Goal: Find specific page/section: Find specific page/section

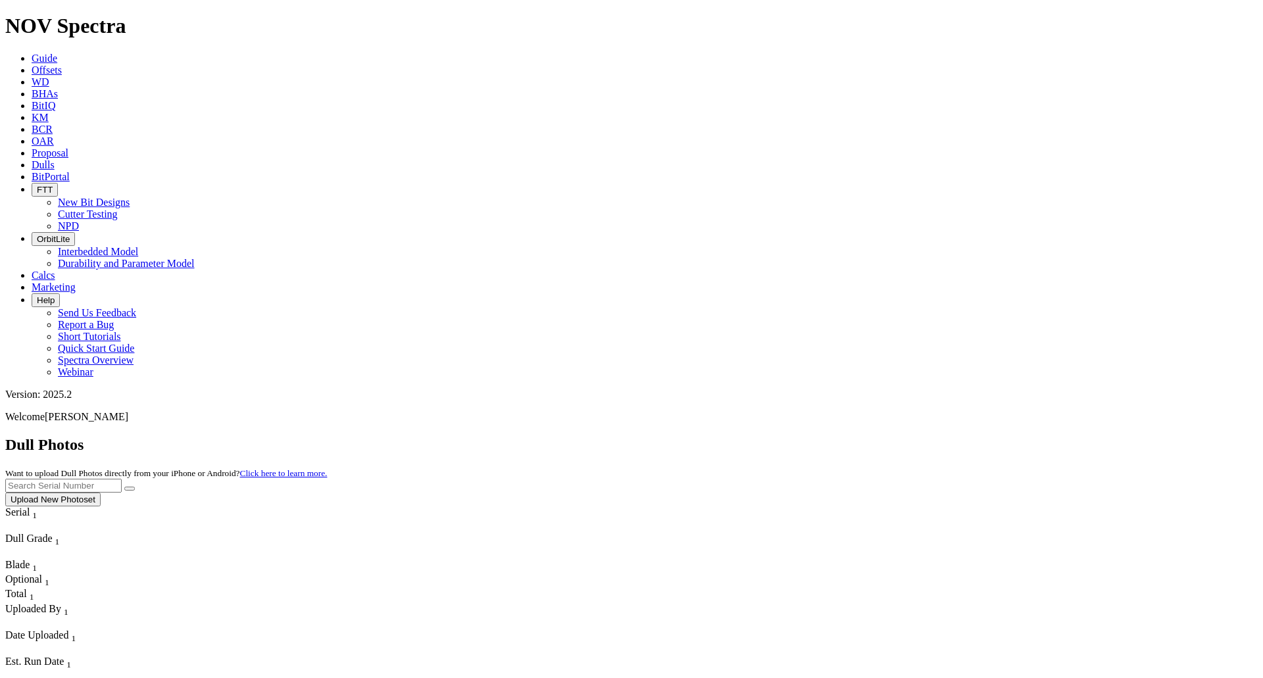
click at [122, 479] on input "text" at bounding box center [63, 486] width 116 height 14
paste input "A320975"
click at [124, 487] on button "submit" at bounding box center [129, 489] width 11 height 4
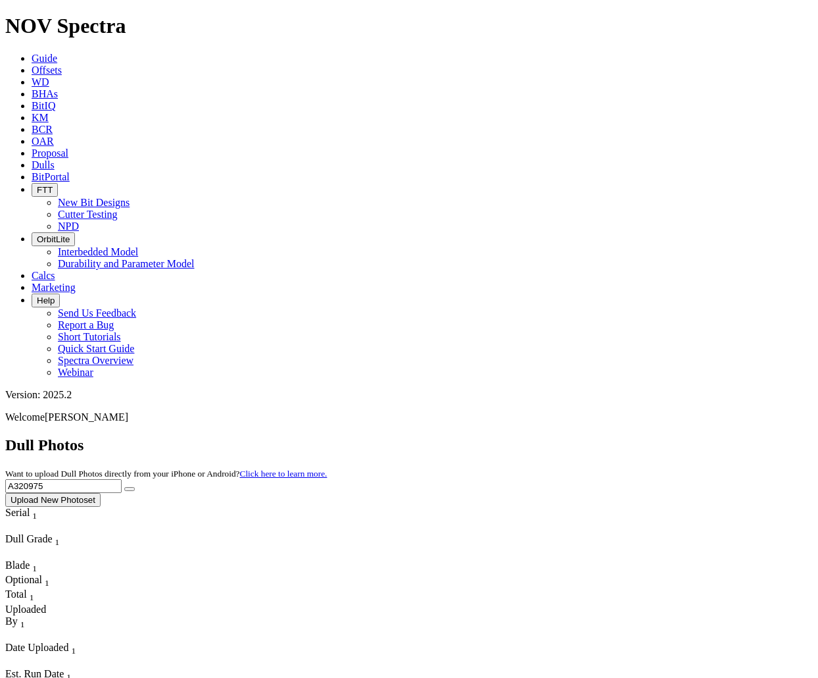
click at [122, 479] on input "A320975" at bounding box center [63, 486] width 116 height 14
paste input "F31875"
click at [122, 479] on input "F318755" at bounding box center [63, 486] width 116 height 14
click at [124, 487] on button "submit" at bounding box center [129, 489] width 11 height 4
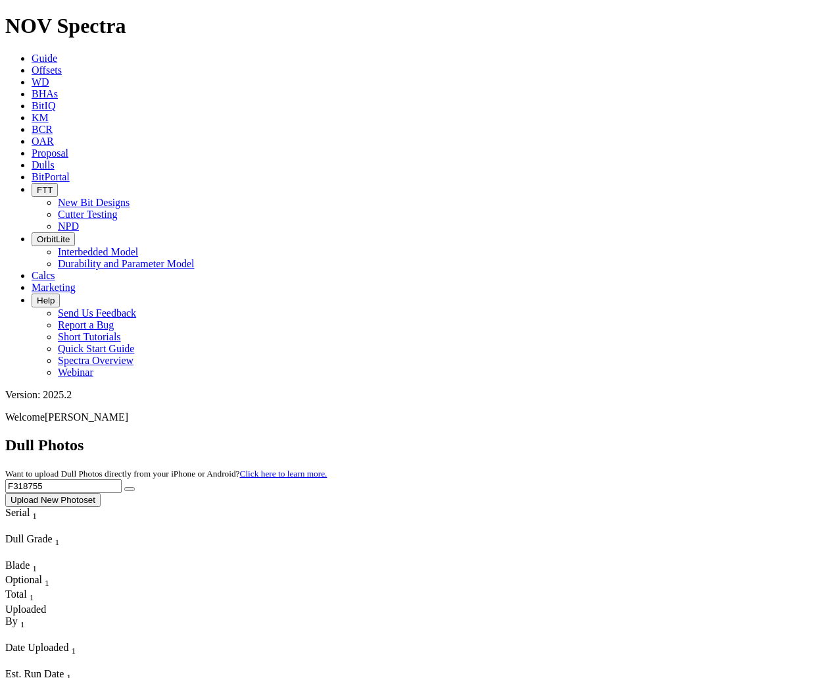
click at [122, 479] on input "F318755" at bounding box center [63, 486] width 116 height 14
paste input "A320974"
click at [124, 487] on button "submit" at bounding box center [129, 489] width 11 height 4
click at [122, 479] on input "A320974" at bounding box center [63, 486] width 116 height 14
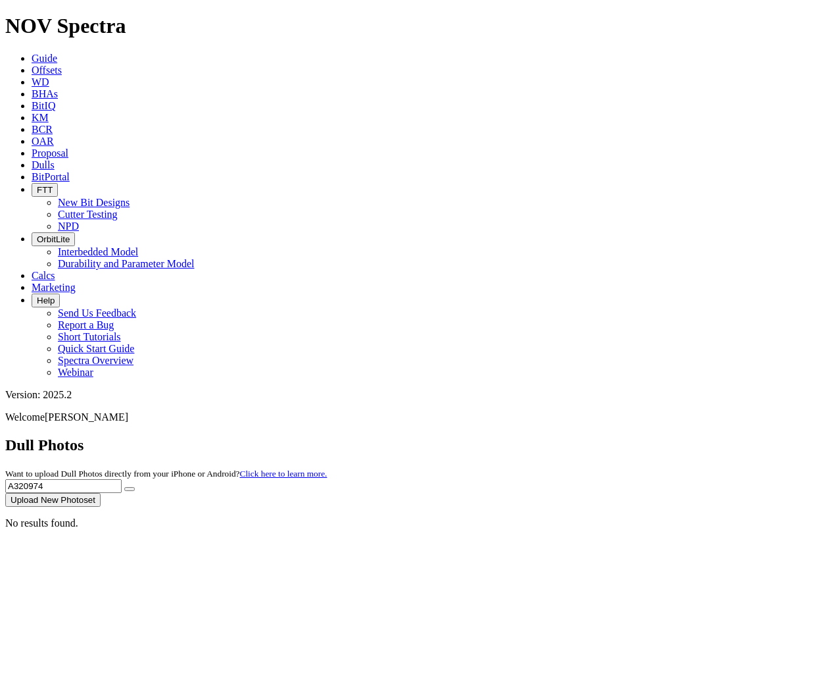
click at [122, 479] on input "A320974" at bounding box center [63, 486] width 116 height 14
paste input "F318756"
type input "F318756"
click at [130, 489] on icon "submit" at bounding box center [130, 489] width 0 height 0
